Goal: Use online tool/utility: Use online tool/utility

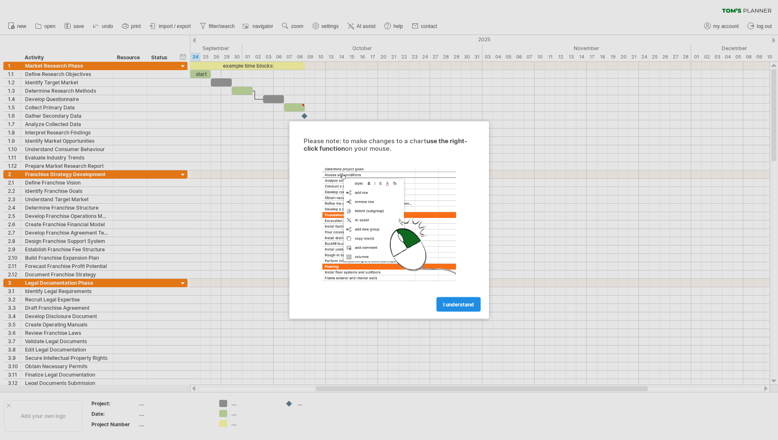
click at [455, 298] on link "I understand" at bounding box center [458, 304] width 44 height 15
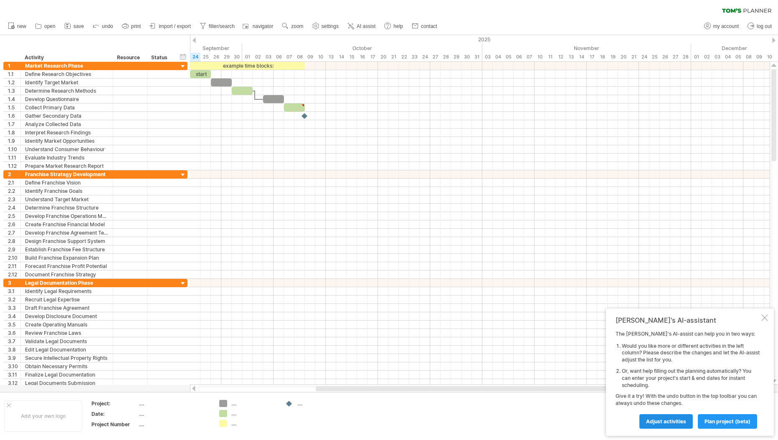
click at [666, 420] on span "Adjust activities" at bounding box center [666, 421] width 40 height 6
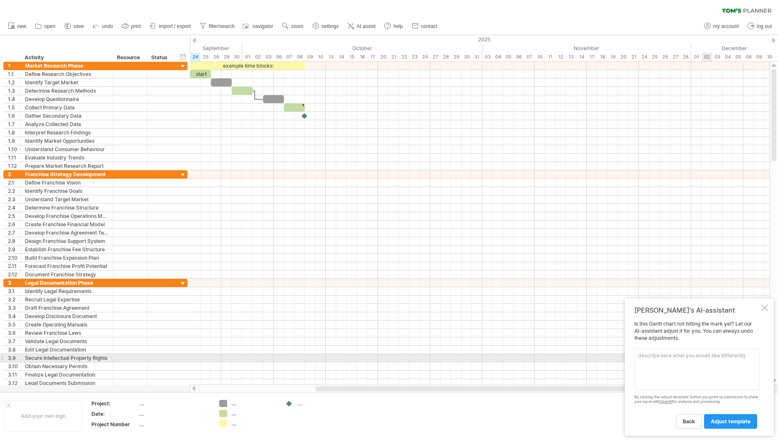
click at [669, 359] on textarea at bounding box center [696, 370] width 125 height 42
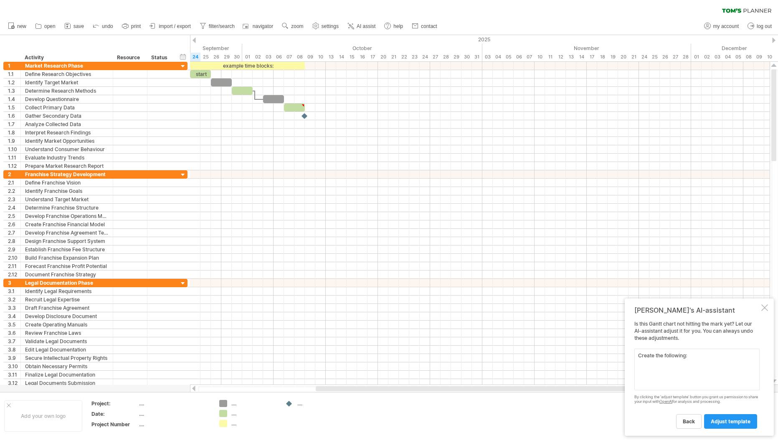
paste textarea "🗂️ Loremipsu Dolorsitam Consecte – Adipisci Elitse ➝ Doeiu TeMpor Incidi: Utl 6…"
type textarea "Loremi dol sitametco: 🗂️ Adipiscin Elitseddoe Temporin – Utlabore Etdolo ➝ Magn…"
click at [733, 420] on span "adjust template" at bounding box center [731, 421] width 40 height 6
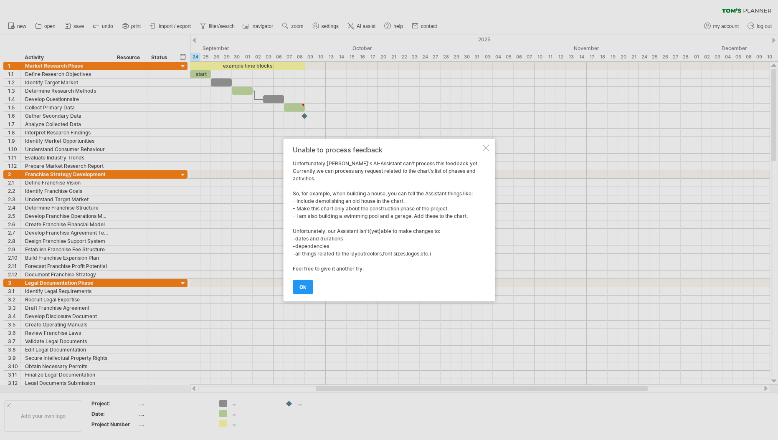
click at [485, 149] on div at bounding box center [485, 147] width 7 height 7
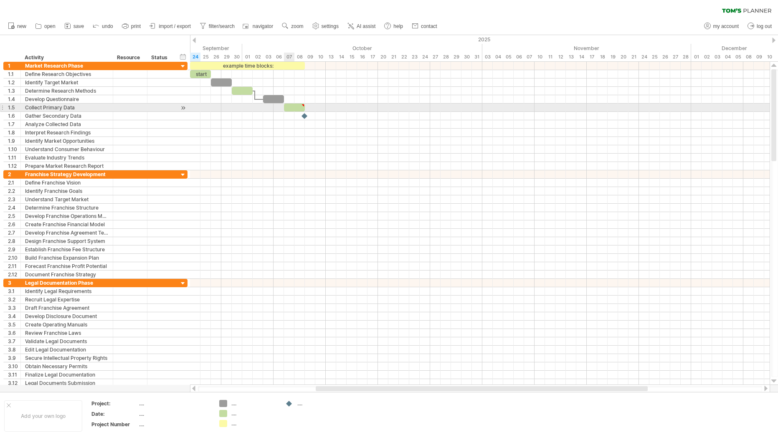
type textarea "**********"
click at [290, 107] on div at bounding box center [294, 108] width 21 height 8
click at [339, 110] on div at bounding box center [480, 108] width 580 height 8
click at [345, 106] on div at bounding box center [480, 108] width 580 height 8
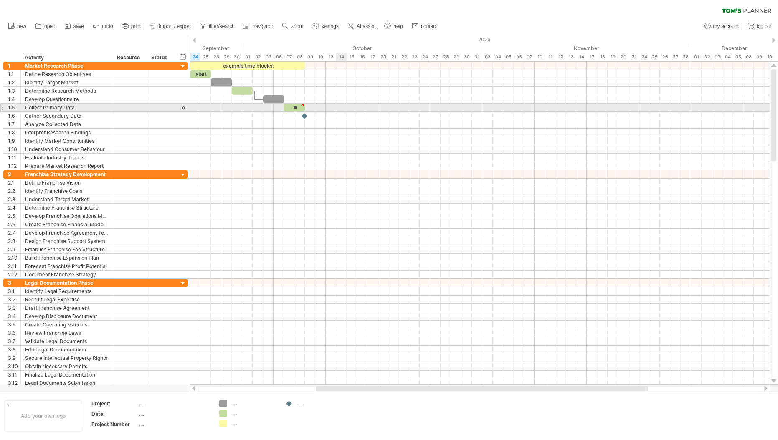
click at [345, 106] on div at bounding box center [480, 108] width 580 height 8
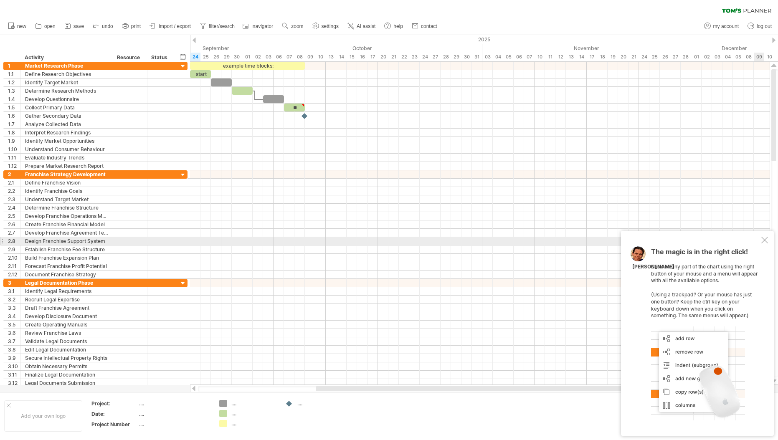
click at [765, 242] on div at bounding box center [764, 240] width 7 height 7
